Goal: Obtain resource: Obtain resource

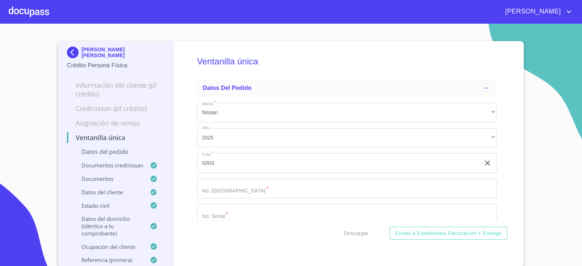
click at [70, 47] on img at bounding box center [74, 53] width 15 height 12
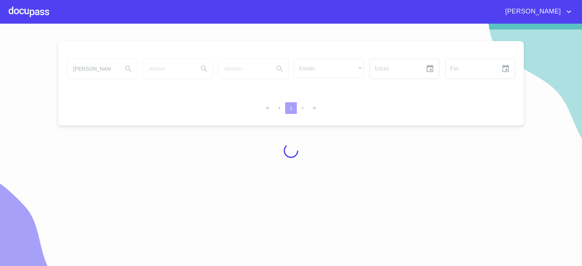
click at [576, 63] on div at bounding box center [291, 150] width 582 height 242
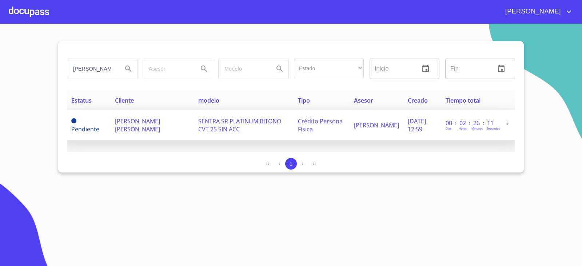
click at [145, 127] on td "OSCAR OSWALDO VARGAS CARRILLO" at bounding box center [153, 125] width 84 height 30
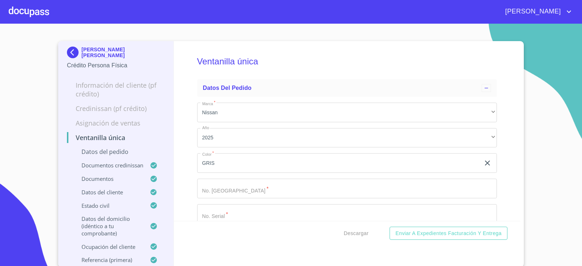
click at [69, 49] on img at bounding box center [74, 53] width 15 height 12
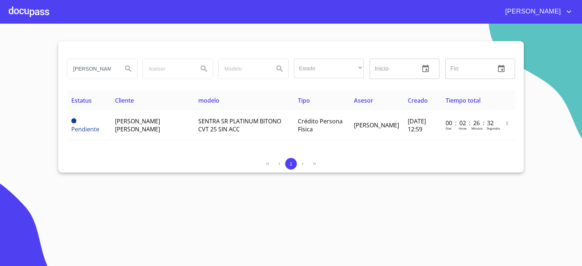
click at [87, 75] on input "OSCAR OSWALDO" at bounding box center [92, 69] width 50 height 20
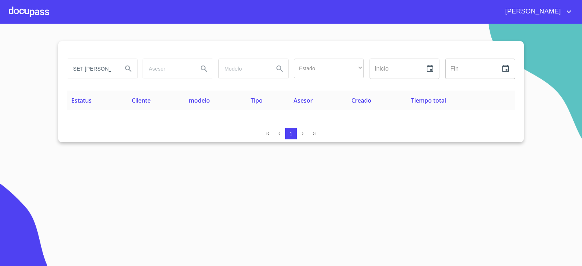
drag, startPoint x: 137, startPoint y: 162, endPoint x: 129, endPoint y: 154, distance: 11.6
click at [137, 162] on section "SET NAHUN CASTELA Estado ​ ​ Inicio ​ Fin ​ Estatus Cliente modelo Tipo Asesor …" at bounding box center [291, 145] width 582 height 242
drag, startPoint x: 102, startPoint y: 73, endPoint x: 126, endPoint y: 74, distance: 23.7
click at [125, 74] on div "SET NAHUN CASTELA" at bounding box center [102, 69] width 70 height 20
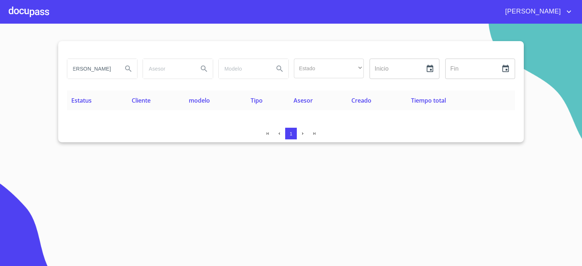
scroll to position [0, 0]
type input "SET NAHUN"
drag, startPoint x: 104, startPoint y: 71, endPoint x: 0, endPoint y: 76, distance: 103.9
click at [0, 76] on section "SET NAHUN Estado ​ ​ Inicio ​ Fin ​ Estatus Cliente modelo Tipo Asesor Creado T…" at bounding box center [291, 145] width 582 height 242
drag, startPoint x: 108, startPoint y: 66, endPoint x: 0, endPoint y: 77, distance: 108.3
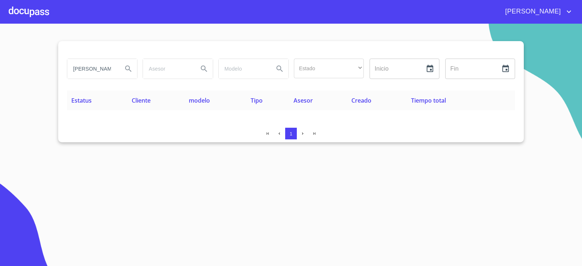
click at [0, 77] on section "castelan diaz barriga Estado ​ ​ Inicio ​ Fin ​ Estatus Cliente modelo Tipo Ase…" at bounding box center [291, 145] width 582 height 242
click at [159, 141] on div "1" at bounding box center [291, 135] width 449 height 15
click at [97, 70] on input "set nahu" at bounding box center [92, 69] width 50 height 20
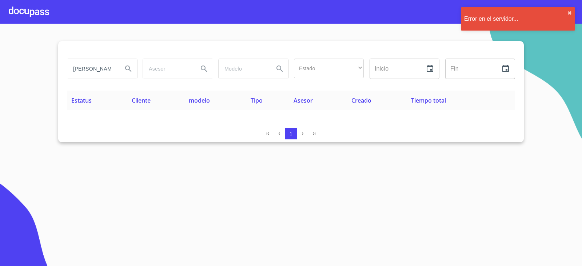
type input "isail cordero"
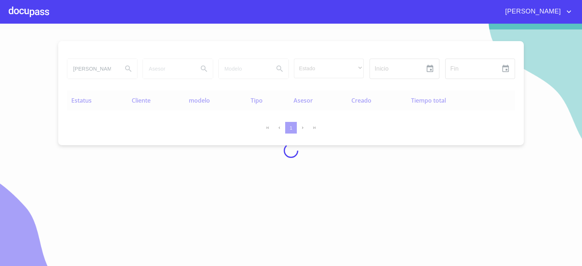
click at [94, 191] on div at bounding box center [291, 150] width 582 height 242
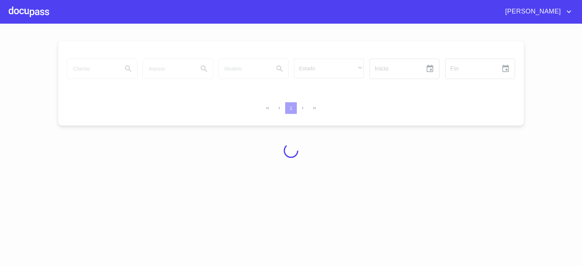
click at [166, 177] on div at bounding box center [291, 150] width 582 height 242
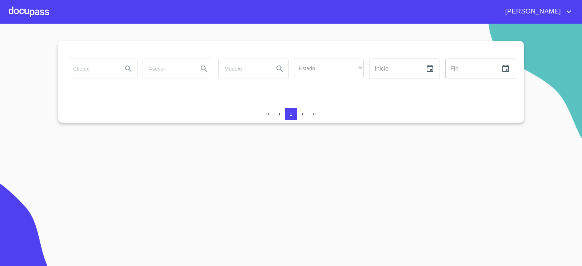
click at [94, 69] on input "search" at bounding box center [92, 69] width 50 height 20
type input "[PERSON_NAME]"
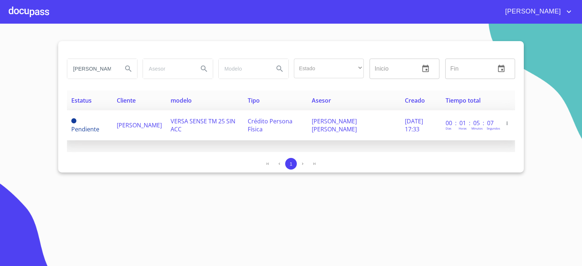
click at [105, 134] on td "Pendiente" at bounding box center [90, 125] width 46 height 30
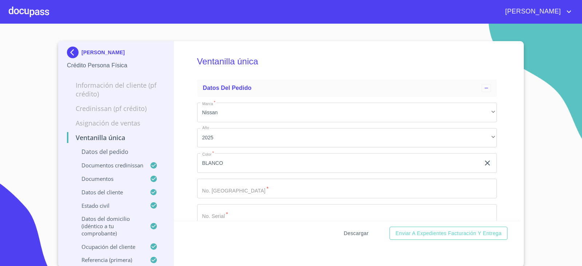
scroll to position [1, 0]
click at [361, 226] on button "Descargar" at bounding box center [356, 232] width 31 height 13
click at [70, 56] on img at bounding box center [74, 52] width 15 height 12
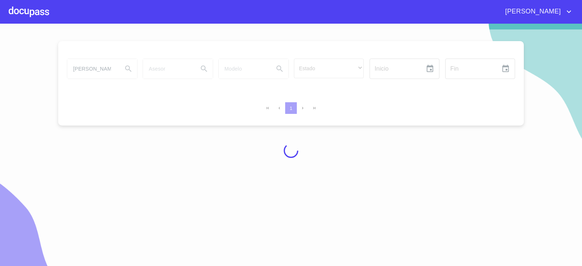
click at [103, 59] on div at bounding box center [291, 150] width 582 height 242
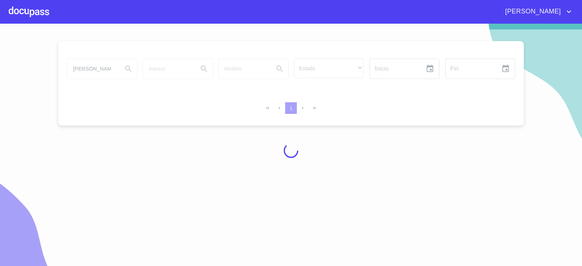
click at [103, 59] on div at bounding box center [291, 150] width 582 height 242
click at [105, 67] on div at bounding box center [291, 150] width 582 height 242
click at [104, 67] on div at bounding box center [291, 150] width 582 height 242
click at [105, 68] on div at bounding box center [291, 150] width 582 height 242
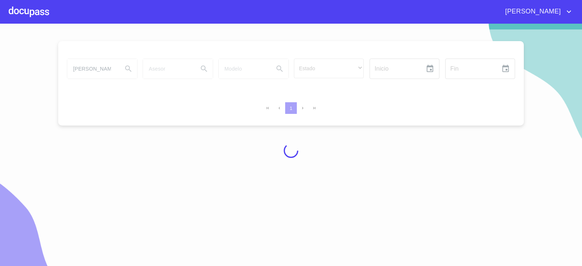
drag, startPoint x: 105, startPoint y: 68, endPoint x: 102, endPoint y: 64, distance: 5.2
click at [104, 67] on div at bounding box center [291, 150] width 582 height 242
click at [102, 64] on div at bounding box center [291, 150] width 582 height 242
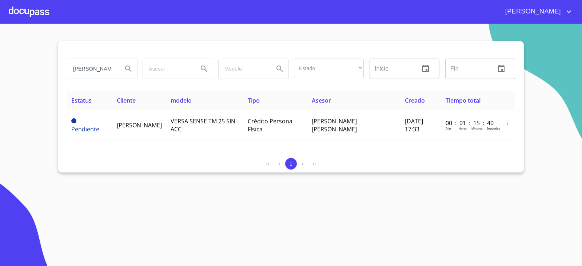
click at [116, 68] on input "isail cordero" at bounding box center [92, 69] width 50 height 20
type input "jose elizondo"
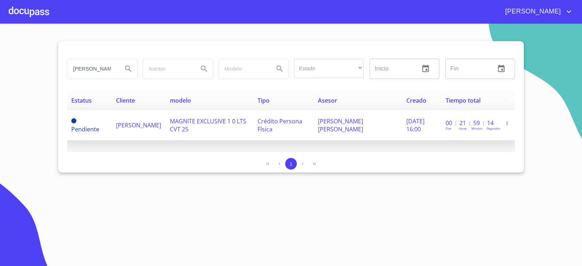
click at [176, 122] on span "MAGNITE EXCLUSIVE 1 0 LTS CVT 25" at bounding box center [208, 125] width 76 height 16
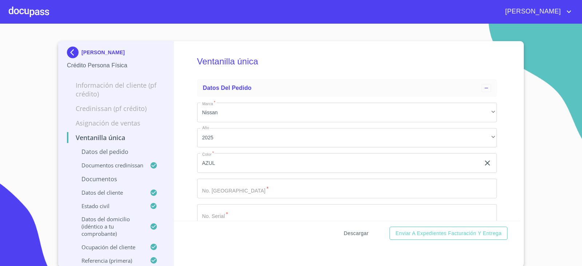
click at [360, 233] on span "Descargar" at bounding box center [356, 233] width 25 height 9
click at [73, 52] on img at bounding box center [74, 53] width 15 height 12
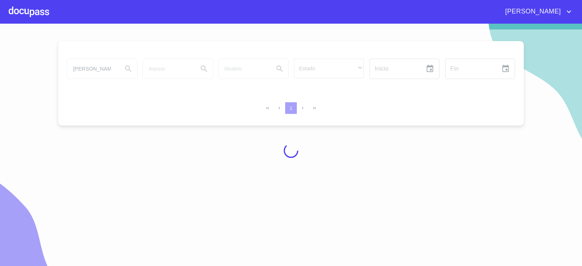
click at [83, 71] on div at bounding box center [291, 150] width 582 height 242
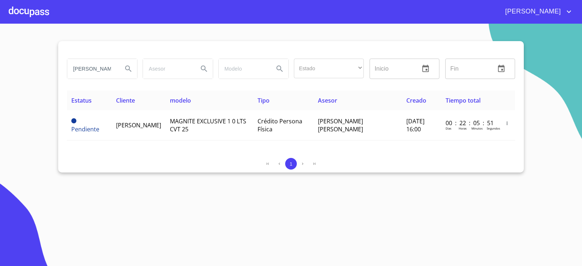
click at [91, 72] on input "jose elizondo" at bounding box center [92, 69] width 50 height 20
type input "SET NAHUN"
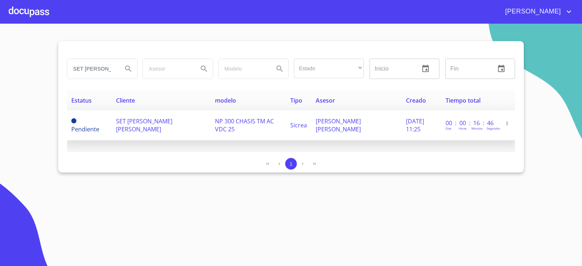
click at [157, 133] on td "SET NAHUN CASTELAN DIAZ BARRIGA" at bounding box center [161, 125] width 99 height 30
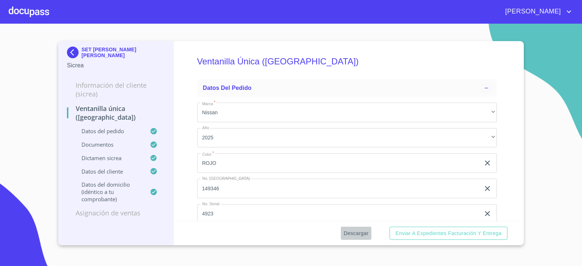
click at [370, 238] on button "Descargar" at bounding box center [356, 233] width 31 height 13
click at [67, 44] on div "SET NAHUN CASTELAN DIAZ BARRIGA Sicrea" at bounding box center [116, 58] width 98 height 34
click at [74, 53] on img at bounding box center [74, 53] width 15 height 12
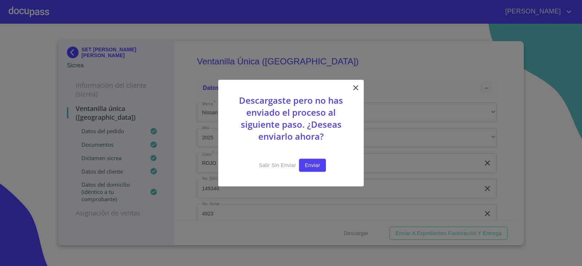
click at [309, 163] on span "Enviar" at bounding box center [312, 165] width 15 height 9
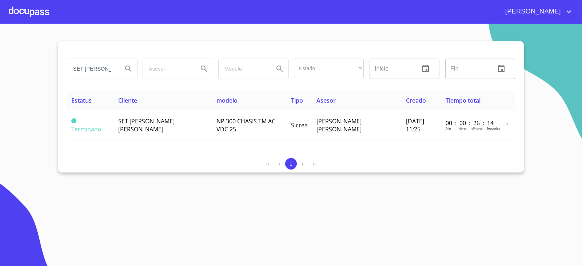
click at [111, 74] on input "SET NAHUN" at bounding box center [92, 69] width 50 height 20
type input "renato rosas"
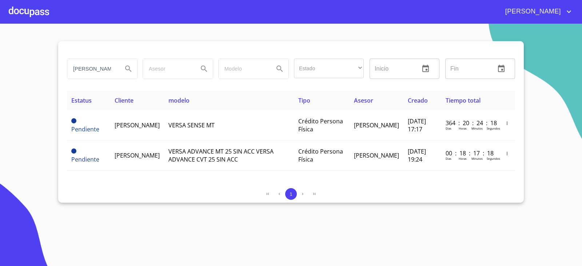
click at [87, 200] on div "1" at bounding box center [291, 195] width 449 height 15
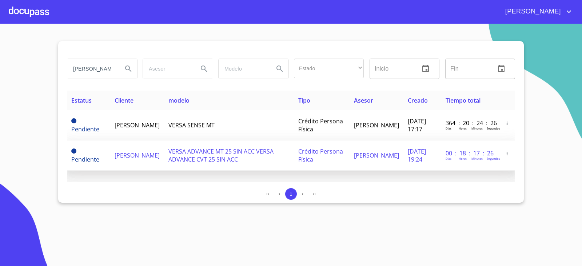
click at [163, 162] on td "RENATO ROSAS MENDOZA" at bounding box center [137, 156] width 54 height 30
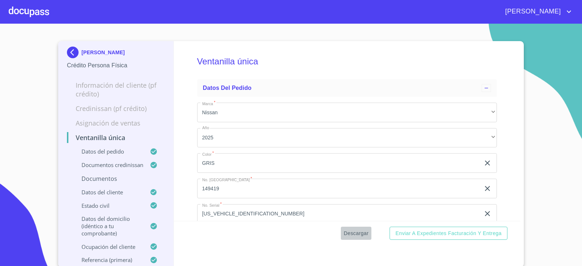
click at [361, 234] on span "Descargar" at bounding box center [356, 233] width 25 height 9
click at [76, 55] on img at bounding box center [74, 53] width 15 height 12
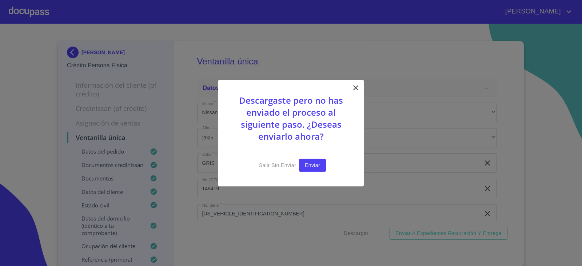
click at [312, 167] on span "Enviar" at bounding box center [312, 165] width 15 height 9
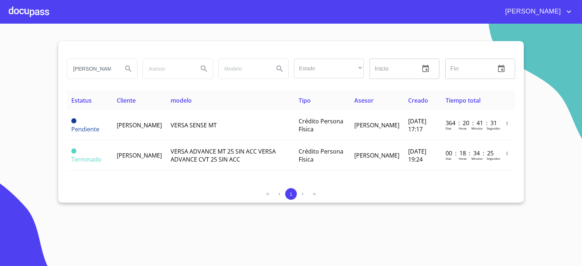
click at [103, 67] on input "renato rosas" at bounding box center [92, 69] width 50 height 20
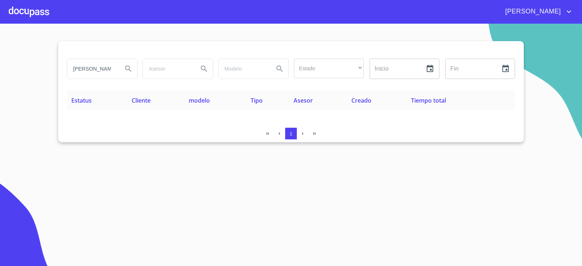
click at [122, 139] on div "1" at bounding box center [291, 134] width 449 height 12
click at [116, 71] on input "CARLOS VEL" at bounding box center [92, 69] width 50 height 20
type input "C"
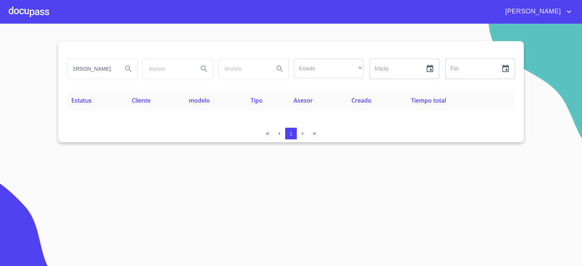
type input "VELAZQUEZ VAZQUEZ"
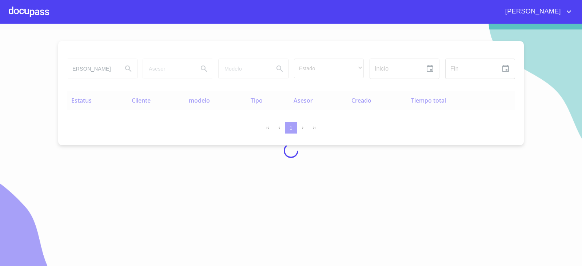
scroll to position [0, 0]
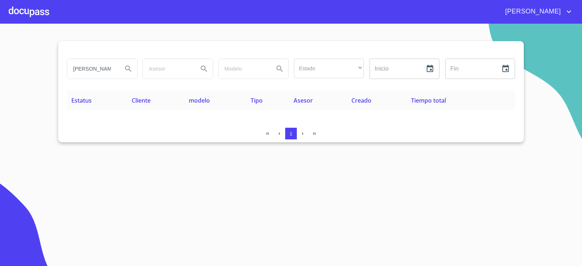
click at [108, 72] on input "VELAZQUEZ VAZQUEZ" at bounding box center [92, 69] width 50 height 20
type input "MARIA LIDIA"
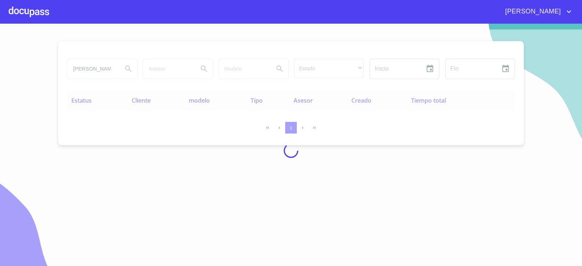
click at [110, 198] on div at bounding box center [291, 150] width 582 height 242
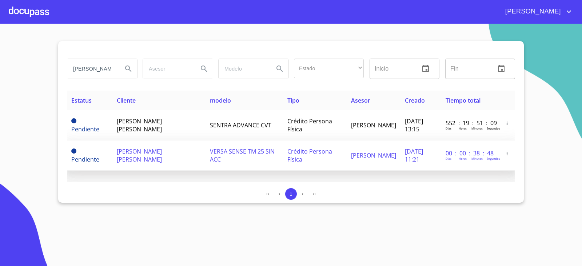
click at [151, 161] on td "MARIA LIDIA PRADO FLORES" at bounding box center [158, 156] width 93 height 30
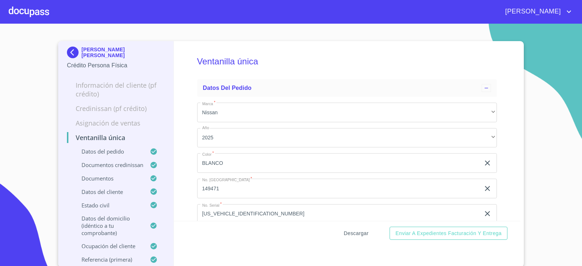
click at [367, 232] on button "Descargar" at bounding box center [356, 233] width 31 height 13
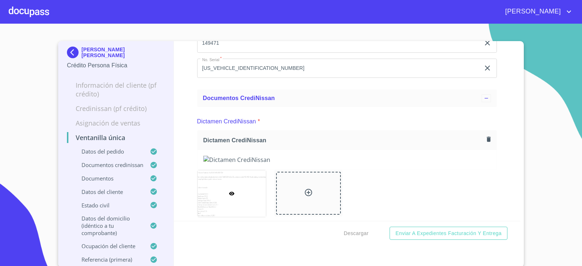
click at [71, 51] on img at bounding box center [74, 53] width 15 height 12
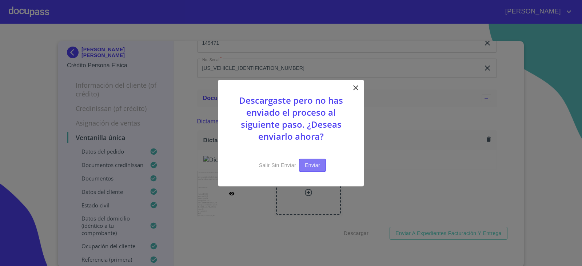
click at [308, 163] on span "Enviar" at bounding box center [312, 165] width 15 height 9
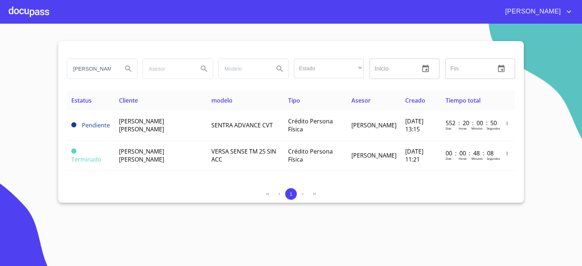
click at [559, 114] on section "[PERSON_NAME] Estado ​ ​ Inicio ​ Fin ​ Estatus Cliente modelo Tipo Asesor Crea…" at bounding box center [291, 145] width 582 height 242
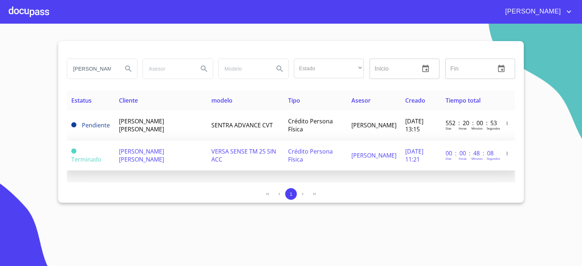
click at [163, 152] on span "[PERSON_NAME] [PERSON_NAME]" at bounding box center [141, 155] width 45 height 16
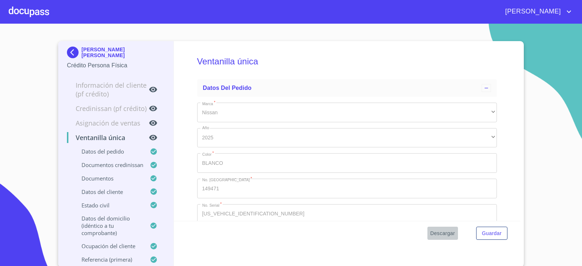
click at [439, 237] on span "Descargar" at bounding box center [443, 233] width 25 height 9
click at [553, 10] on span "[PERSON_NAME]" at bounding box center [532, 12] width 65 height 12
click at [60, 46] on div at bounding box center [291, 133] width 582 height 266
click at [74, 51] on img at bounding box center [74, 53] width 15 height 12
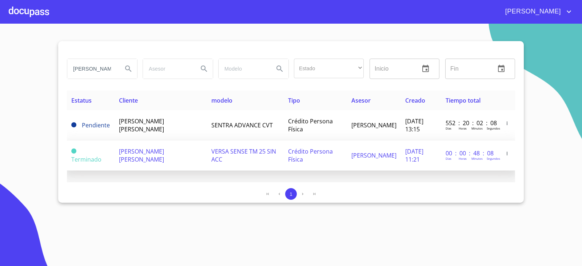
click at [207, 152] on td "VERSA SENSE TM 25 SIN ACC" at bounding box center [245, 156] width 77 height 30
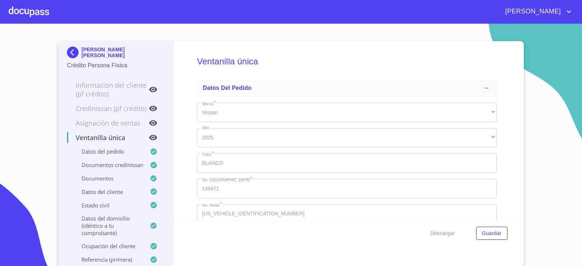
click at [69, 56] on img at bounding box center [74, 53] width 15 height 12
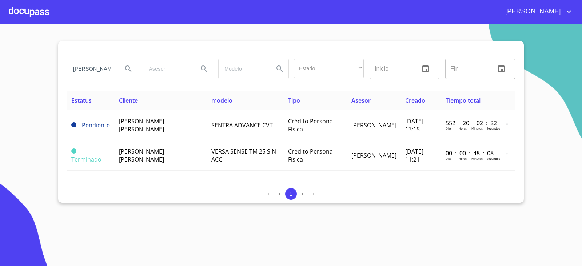
click at [112, 70] on input "MARIA LIDIA" at bounding box center [92, 69] width 50 height 20
type input "JOSE MAGAÑA"
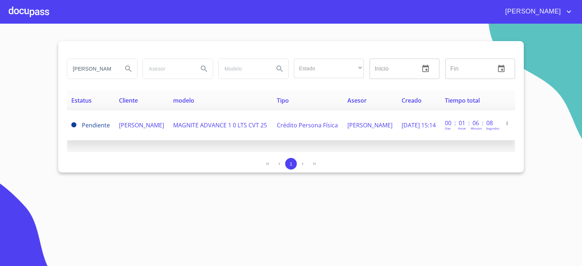
click at [151, 123] on span "JOSE MAGAÑA HERNANDEZ" at bounding box center [141, 125] width 45 height 8
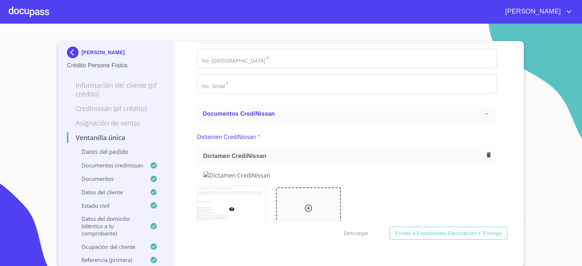
scroll to position [182, 0]
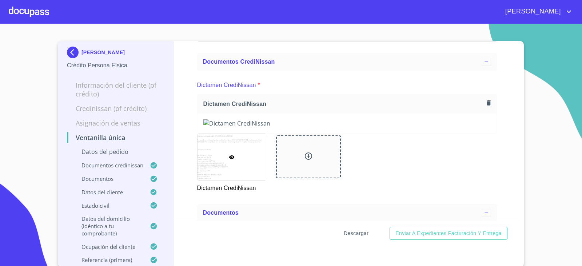
click at [356, 233] on span "Descargar" at bounding box center [356, 233] width 25 height 9
click at [424, 88] on div "Dictamen CrediNissan *" at bounding box center [347, 84] width 300 height 17
click at [64, 44] on div "JOSE MAGAÑA HERNANDEZ Crédito Persona Física Información del cliente (PF crédit…" at bounding box center [116, 154] width 116 height 226
click at [70, 49] on img at bounding box center [74, 53] width 15 height 12
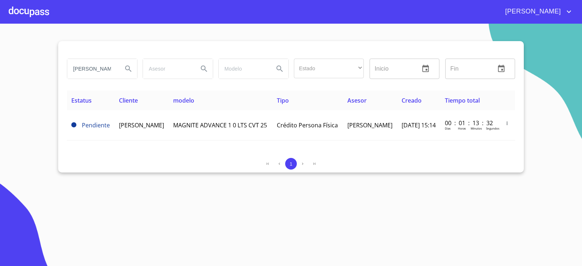
click at [82, 78] on input "JOSE MAGAÑA" at bounding box center [92, 69] width 50 height 20
click at [82, 77] on input "JOSE MAGAÑA" at bounding box center [92, 69] width 50 height 20
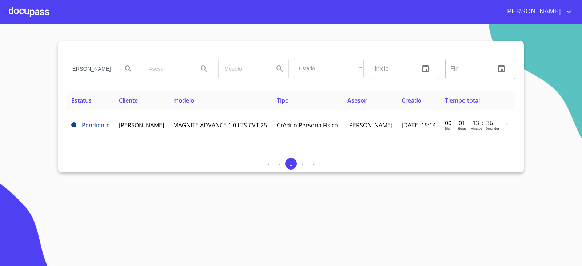
type input "CARLOS VELAZQUEZ"
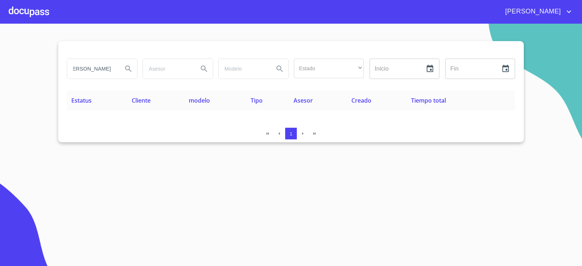
scroll to position [0, 0]
click at [510, 142] on div "1" at bounding box center [291, 135] width 449 height 15
click at [91, 75] on input "CARLOS VELAZQUEZ" at bounding box center [92, 69] width 50 height 20
click at [108, 69] on input "CARLOS VELAZQUEZ" at bounding box center [92, 69] width 50 height 20
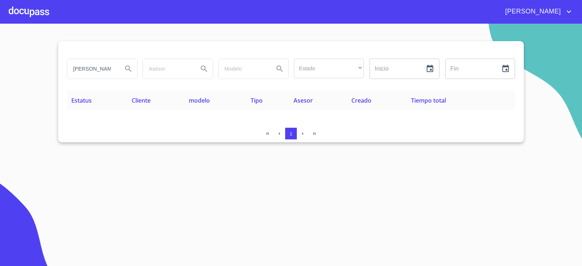
click at [108, 69] on input "CARLOS VELAZQUEZ" at bounding box center [92, 69] width 50 height 20
type input "YURINA ELIZABETH"
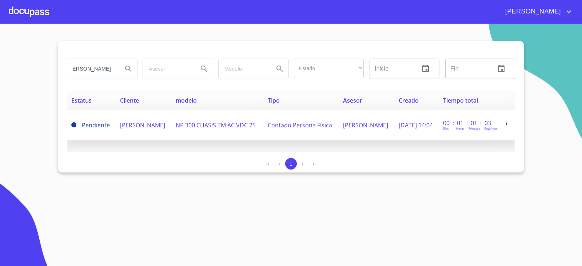
click at [160, 128] on td "YURINA ELIZABETH AGUINAGA MEDINA" at bounding box center [144, 125] width 56 height 30
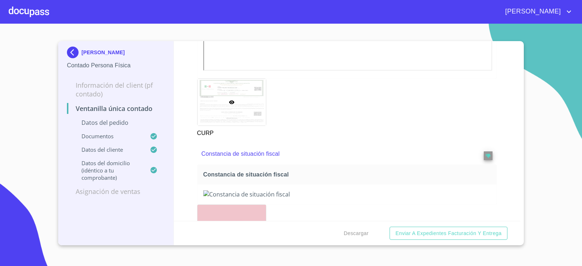
scroll to position [1095, 0]
click at [366, 229] on span "Descargar" at bounding box center [356, 233] width 25 height 9
click at [72, 53] on img at bounding box center [74, 53] width 15 height 12
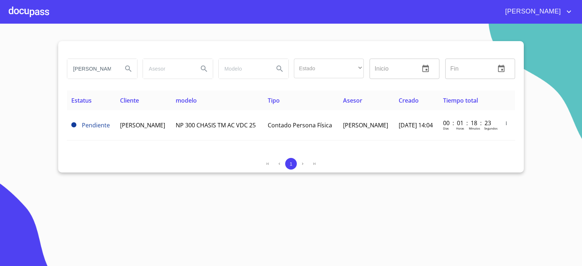
click at [94, 70] on input "YURINA ELIZABETH" at bounding box center [92, 69] width 50 height 20
click at [94, 69] on input "YURINA ELIZABETH" at bounding box center [92, 69] width 50 height 20
type input "SOFIA HERNANDEZ L"
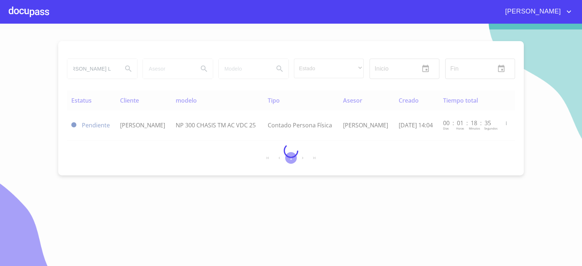
scroll to position [0, 0]
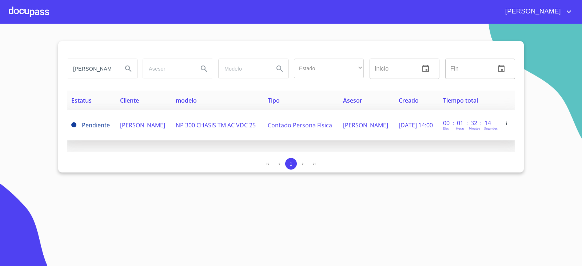
click at [126, 137] on td "SOFIA HERNANDEZ LOZANO" at bounding box center [144, 125] width 56 height 30
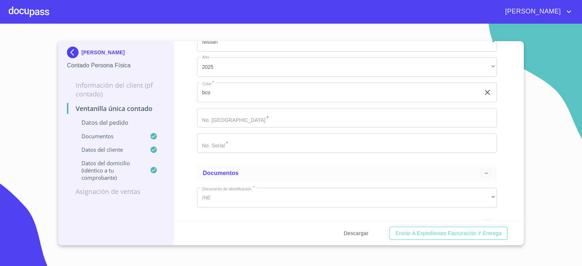
scroll to position [182, 0]
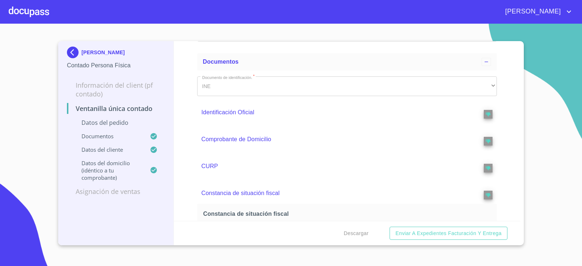
click at [374, 236] on div "Descargar Enviar a Expedientes Facturación y Entrega" at bounding box center [347, 233] width 347 height 25
click at [371, 234] on button "Descargar" at bounding box center [356, 233] width 31 height 13
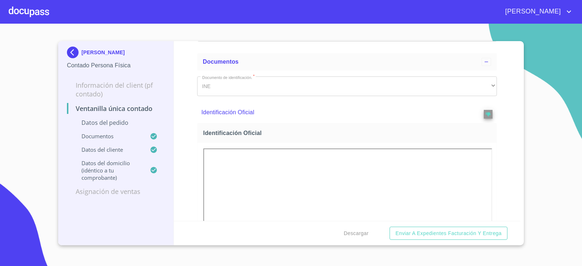
click at [77, 51] on img at bounding box center [74, 53] width 15 height 12
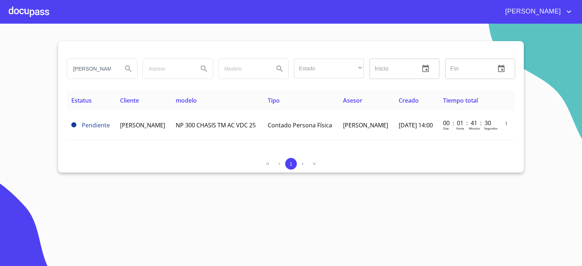
click at [111, 74] on input "SOFIA HERNANDEZ L" at bounding box center [92, 69] width 50 height 20
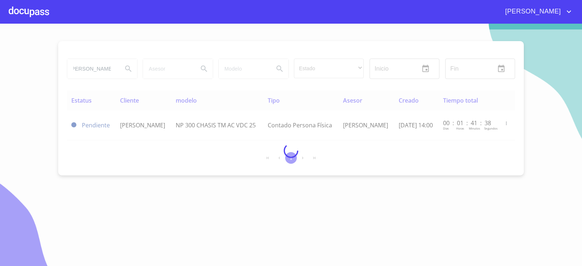
scroll to position [0, 6]
type input "victor hugo vargas"
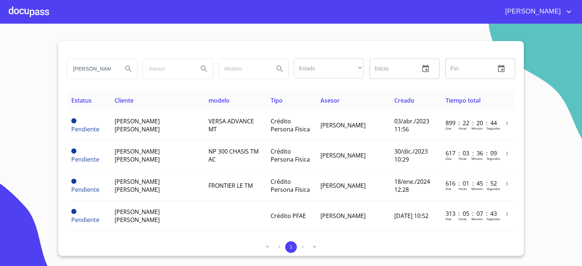
click at [523, 67] on div "victor hugo vargas Estado ​ ​ Inicio ​ Fin ​ Estatus Cliente modelo Tipo Asesor…" at bounding box center [291, 148] width 466 height 215
click at [128, 72] on icon "Search" at bounding box center [128, 68] width 9 height 9
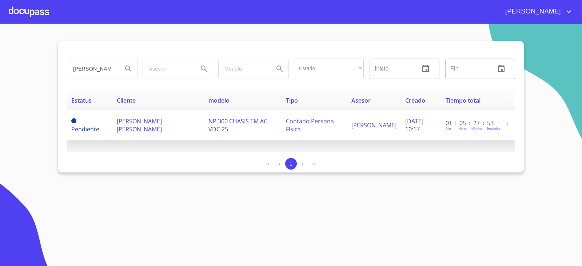
click at [177, 126] on td "VICTOR HUGO VARGAS BAUTISTA" at bounding box center [158, 125] width 92 height 30
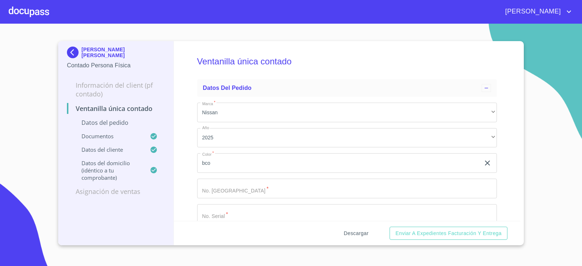
click at [359, 235] on span "Descargar" at bounding box center [356, 233] width 25 height 9
click at [75, 51] on img at bounding box center [74, 53] width 15 height 12
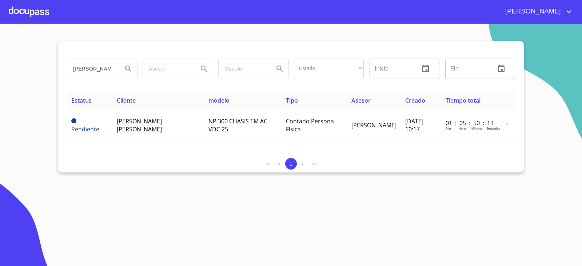
click at [107, 62] on input "victor hugo vargas" at bounding box center [92, 69] width 50 height 20
click at [107, 60] on input "victor hugo vargas" at bounding box center [92, 69] width 50 height 20
click at [108, 64] on input "victor hugo vargas" at bounding box center [92, 69] width 50 height 20
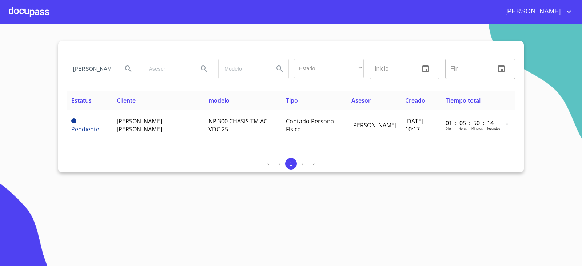
click at [108, 65] on input "victor hugo vargas" at bounding box center [92, 69] width 50 height 20
type input "carlos velazquez"
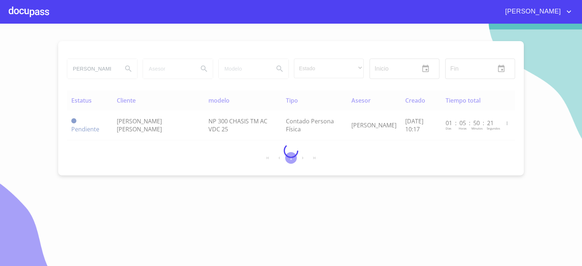
scroll to position [0, 0]
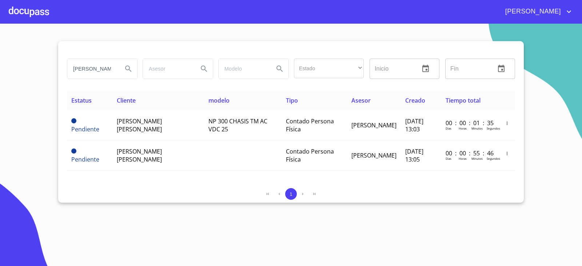
click at [130, 198] on div "1" at bounding box center [291, 194] width 449 height 12
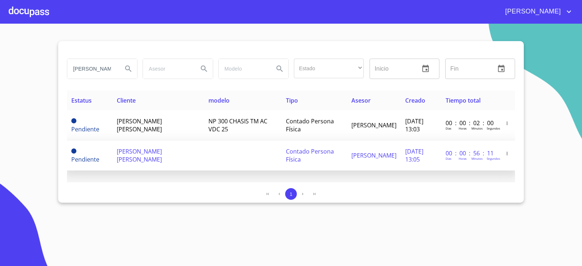
click at [166, 157] on td "CARLOS VELAZQUEZ VELAZQUEZ VAZQUEZ" at bounding box center [158, 156] width 92 height 30
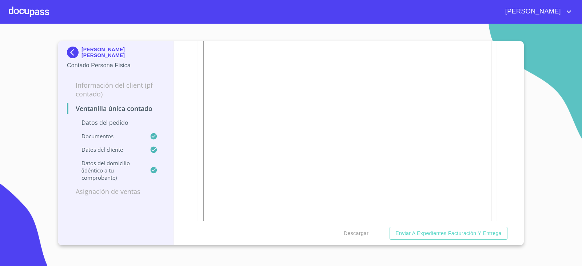
scroll to position [291, 0]
click at [362, 236] on span "Descargar" at bounding box center [356, 233] width 25 height 9
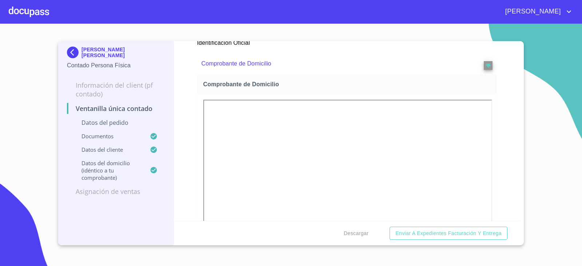
scroll to position [801, 0]
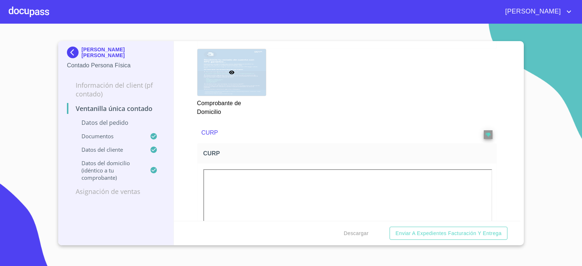
click at [73, 52] on img at bounding box center [74, 53] width 15 height 12
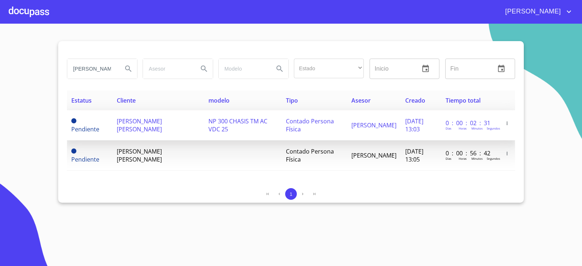
click at [197, 129] on td "CARLOS VELAZQUEZ VELAZQUEZ VAZQUEZ" at bounding box center [158, 125] width 92 height 30
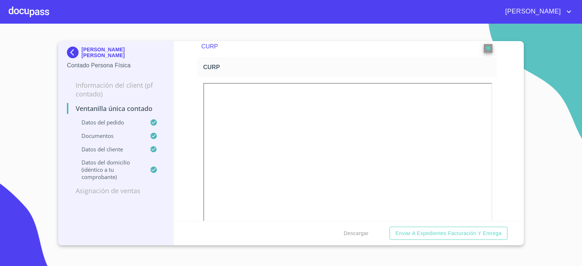
scroll to position [983, 0]
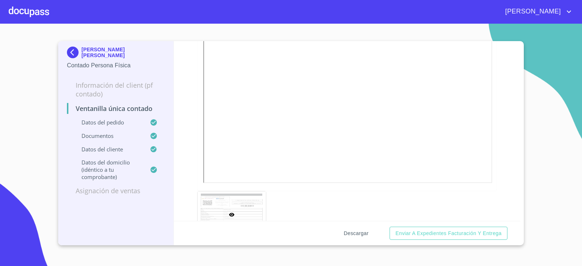
click at [356, 230] on span "Descargar" at bounding box center [356, 233] width 25 height 9
click at [67, 49] on img at bounding box center [74, 53] width 15 height 12
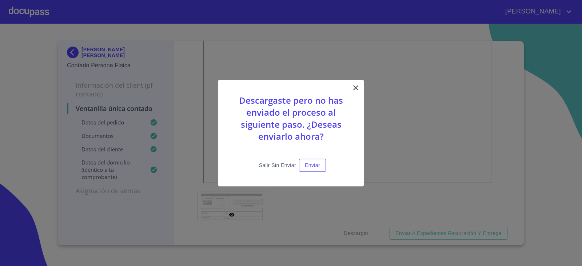
click at [280, 162] on span "Salir sin enviar" at bounding box center [277, 165] width 37 height 9
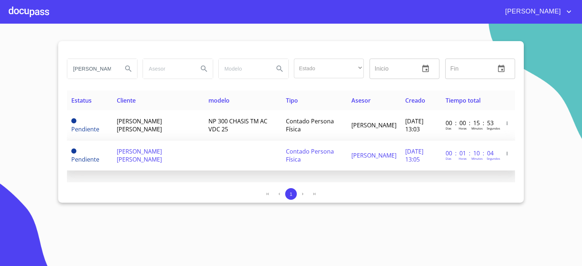
click at [124, 153] on span "CARLOS VELAZQUEZ VELAZQUEZ VAZQUEZ" at bounding box center [139, 155] width 45 height 16
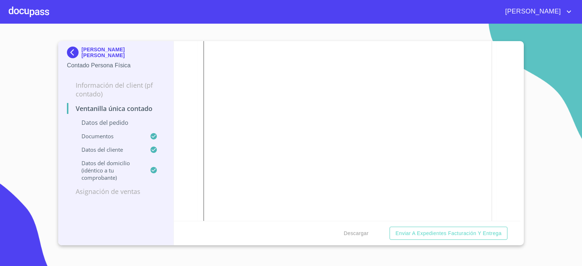
scroll to position [582, 0]
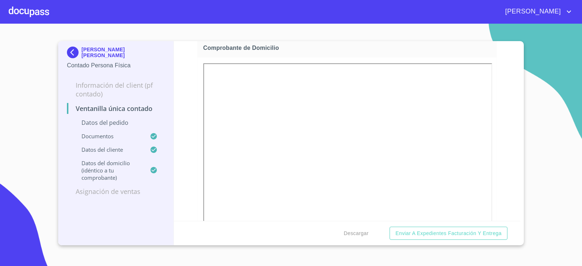
click at [77, 51] on img at bounding box center [74, 53] width 15 height 12
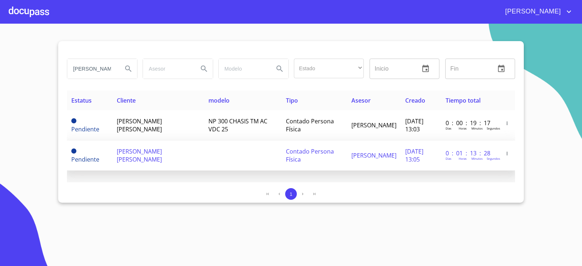
click at [510, 156] on button "button" at bounding box center [507, 153] width 7 height 7
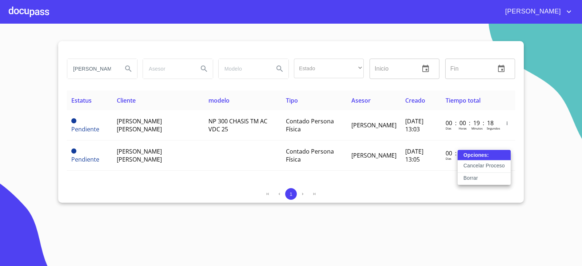
click at [110, 75] on div at bounding box center [291, 133] width 582 height 266
click at [110, 75] on div "Opciones: Cancelar Proceso Borrar" at bounding box center [291, 133] width 582 height 266
click at [108, 72] on input "carlos velazquez" at bounding box center [92, 69] width 50 height 20
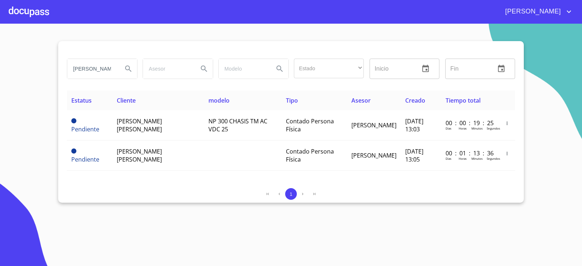
type input "gonzalo garcia"
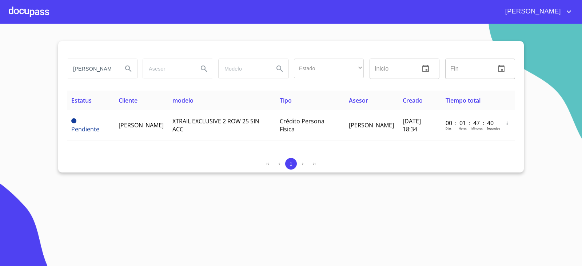
drag, startPoint x: 118, startPoint y: 173, endPoint x: 126, endPoint y: 170, distance: 9.0
click at [118, 173] on section "gonzalo garcia Estado ​ ​ Inicio ​ Fin ​ Estatus Cliente modelo Tipo Asesor Cre…" at bounding box center [291, 145] width 582 height 242
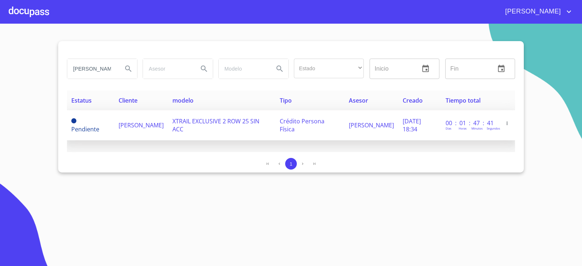
click at [168, 119] on td "GONZALO GARCIA ROSAS" at bounding box center [141, 125] width 54 height 30
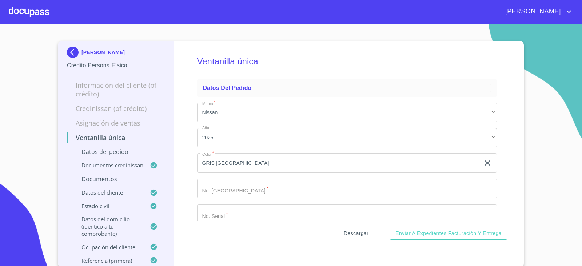
scroll to position [371, 0]
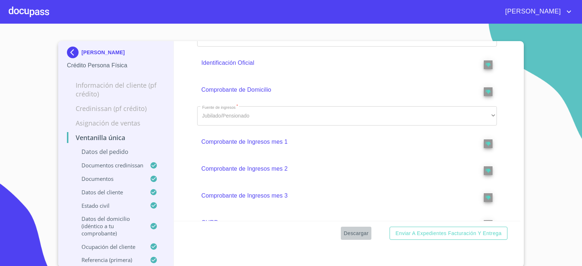
click at [362, 233] on span "Descargar" at bounding box center [356, 233] width 25 height 9
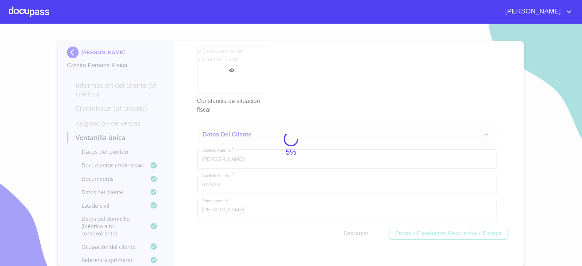
scroll to position [2821, 0]
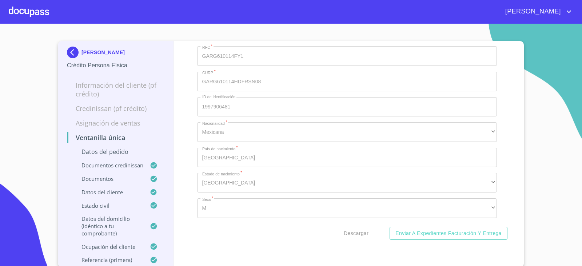
click at [532, 88] on section "GONZALO GARCIA ROSAS Crédito Persona Física Información del cliente (PF crédito…" at bounding box center [291, 145] width 582 height 242
click at [506, 137] on div "Ventanilla única Datos del pedido Marca   * Nissan ​ Año 2025 ​ Color   * GRIS …" at bounding box center [347, 131] width 347 height 180
click at [67, 54] on img at bounding box center [74, 53] width 15 height 12
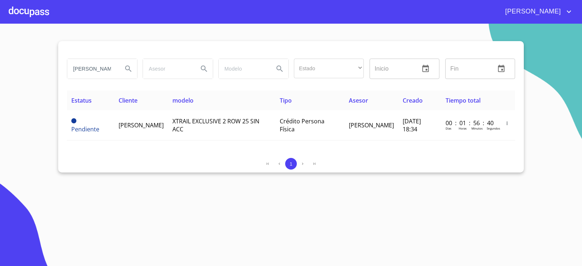
click at [98, 67] on input "gonzalo garcia" at bounding box center [92, 69] width 50 height 20
type input "CRISTINA FIGUEROA"
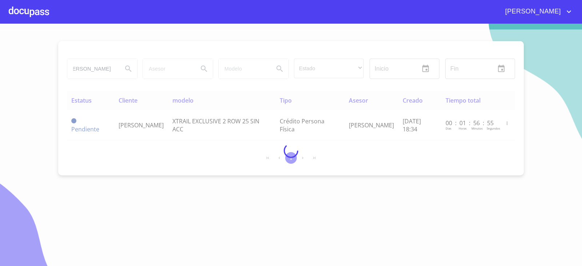
scroll to position [0, 0]
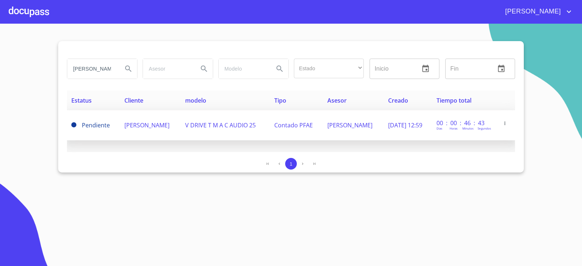
click at [133, 129] on span "CRISTINA FIGUEROA SANTIAGO" at bounding box center [147, 125] width 45 height 8
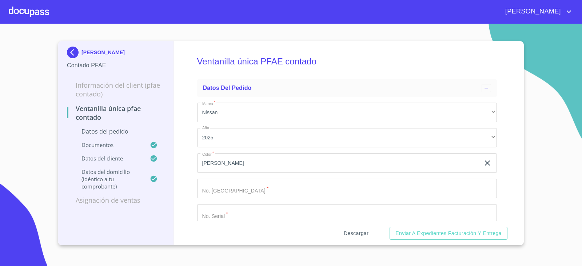
click at [357, 233] on span "Descargar" at bounding box center [356, 233] width 25 height 9
click at [73, 56] on img at bounding box center [74, 53] width 15 height 12
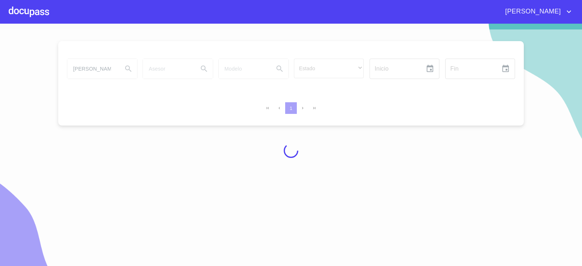
click at [88, 66] on div at bounding box center [291, 150] width 582 height 242
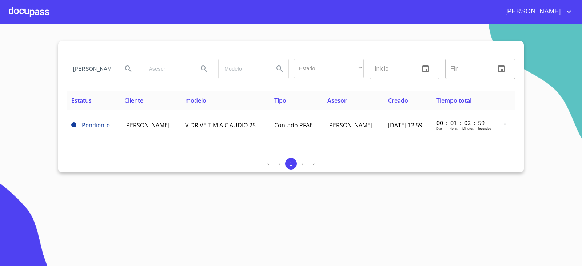
click at [144, 163] on div "1" at bounding box center [291, 164] width 449 height 12
click at [108, 59] on input "CRISTINA FIGUEROA" at bounding box center [92, 69] width 50 height 20
click at [105, 65] on input "CRISTINA FIGUEROA" at bounding box center [92, 69] width 50 height 20
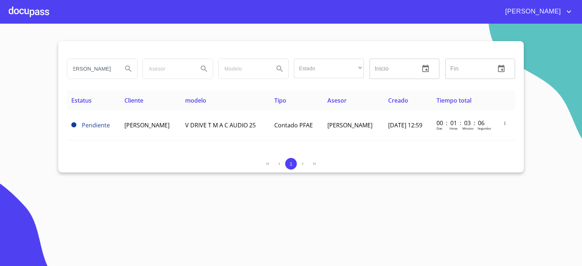
scroll to position [0, 21]
type input "HUMBERTO MARTINEZ"
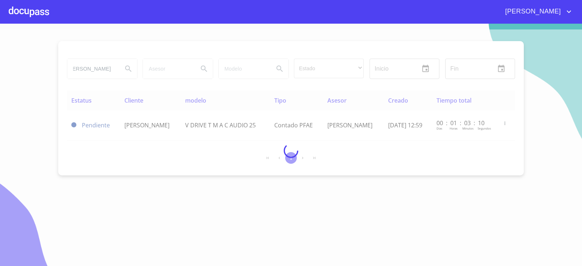
scroll to position [0, 0]
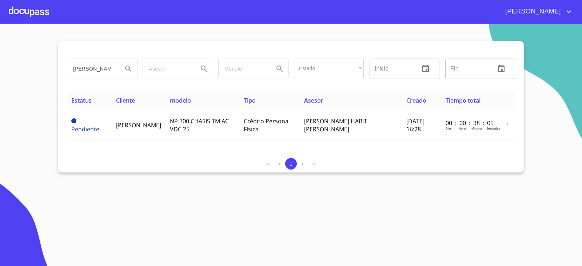
click at [157, 168] on div "1" at bounding box center [291, 164] width 449 height 12
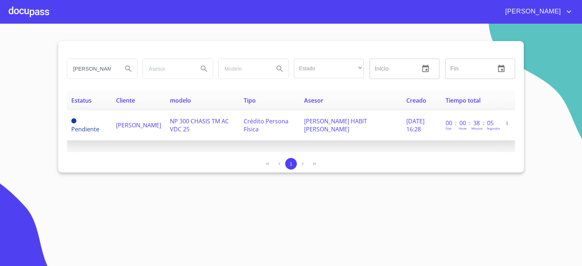
click at [116, 129] on span "[PERSON_NAME]" at bounding box center [138, 125] width 45 height 8
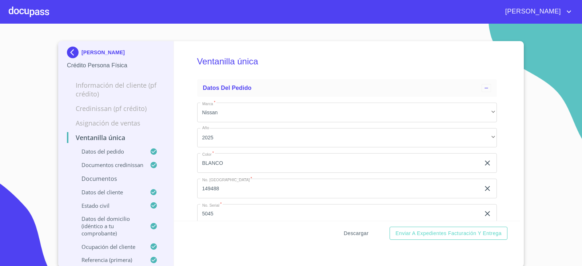
click at [344, 235] on span "Descargar" at bounding box center [356, 233] width 25 height 9
